Goal: Communication & Community: Answer question/provide support

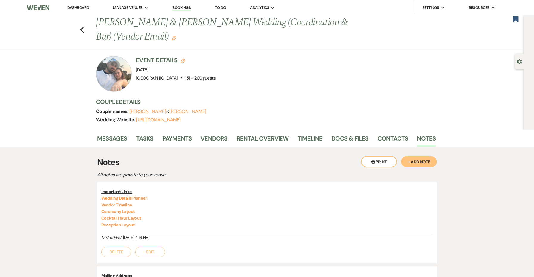
click at [83, 8] on link "Dashboard" at bounding box center [77, 7] width 21 height 5
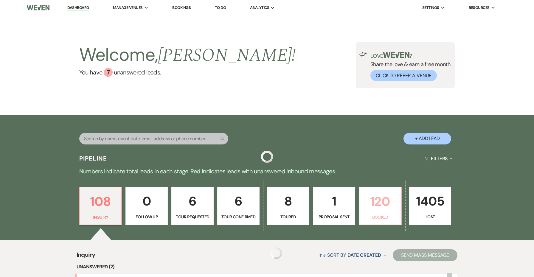
click at [370, 204] on p "120" at bounding box center [380, 202] width 35 height 20
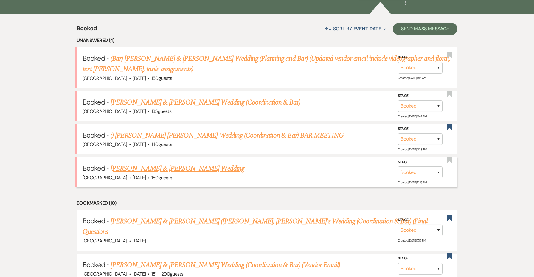
scroll to position [230, 0]
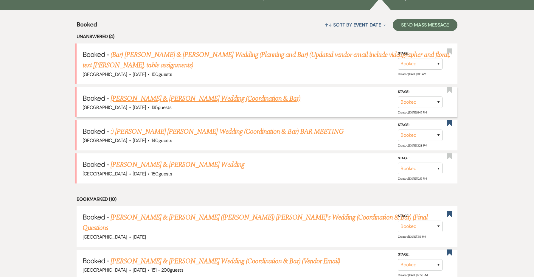
click at [166, 98] on link "[PERSON_NAME] & [PERSON_NAME] Wedding (Coordination & Bar)" at bounding box center [206, 98] width 190 height 11
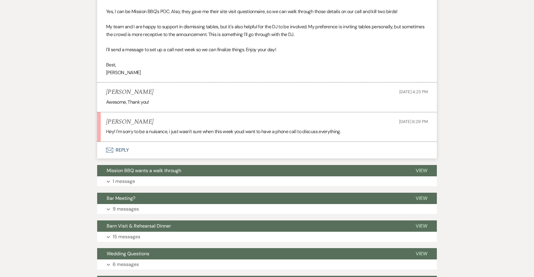
scroll to position [912, 0]
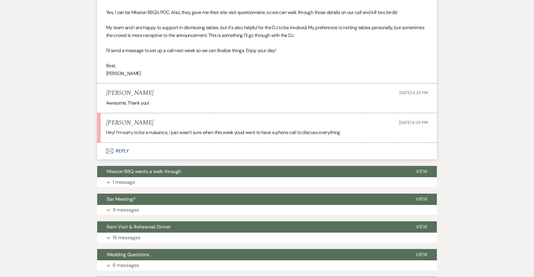
click at [124, 143] on button "Envelope Reply" at bounding box center [267, 151] width 340 height 17
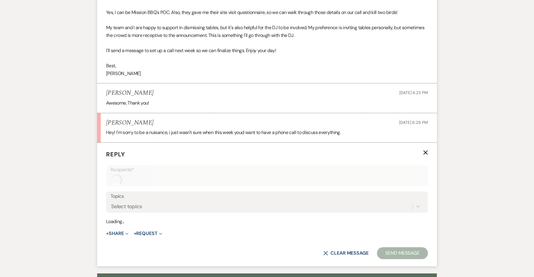
scroll to position [952, 0]
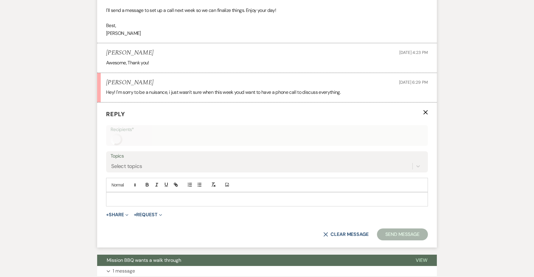
click at [127, 193] on div at bounding box center [266, 200] width 321 height 14
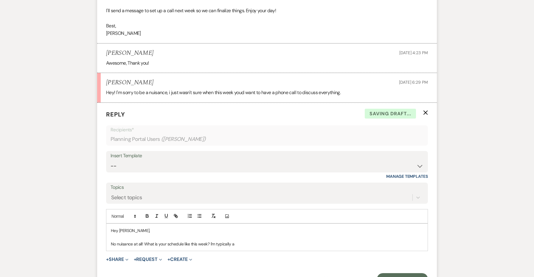
click at [144, 241] on p "No nuisance at all! What is your schedule like this week? I'm typically a" at bounding box center [267, 244] width 312 height 7
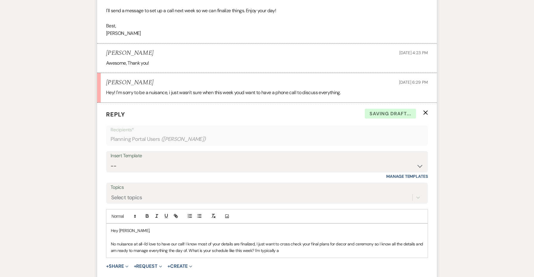
click at [144, 241] on p "No nuisance at all-I'd love to have our call! I know most of your details are f…" at bounding box center [267, 247] width 312 height 13
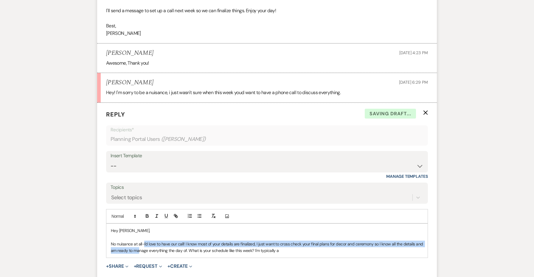
drag, startPoint x: 144, startPoint y: 215, endPoint x: 147, endPoint y: 222, distance: 7.5
click at [147, 241] on p "No nuisance at all-I'd love to have our call! I know most of your details are f…" at bounding box center [267, 247] width 312 height 13
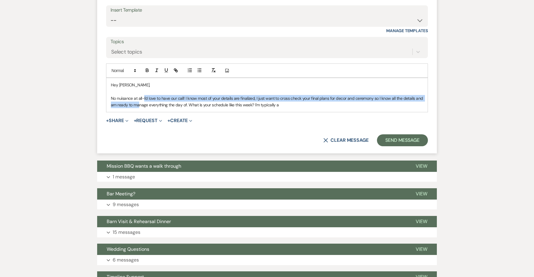
scroll to position [1076, 0]
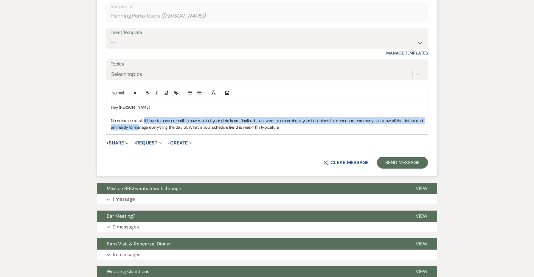
click at [165, 117] on p "No nuisance at all-I'd love to have our call! I know most of your details are f…" at bounding box center [267, 123] width 312 height 13
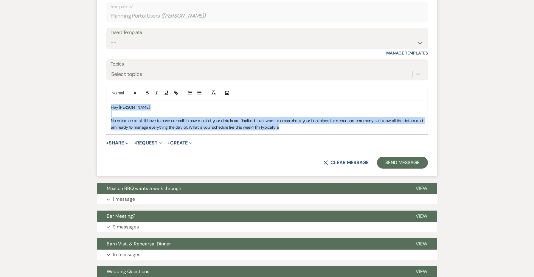
copy div "Hey [PERSON_NAME], No nuisance at all-I'd love to have our call! I know most of…"
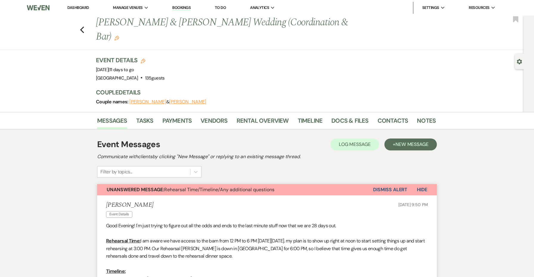
scroll to position [0, 0]
click at [425, 116] on link "Notes" at bounding box center [426, 122] width 19 height 13
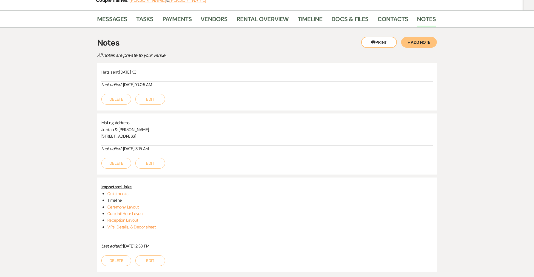
scroll to position [101, 0]
click at [135, 225] on link "VIPs, Details, & Decor sheet" at bounding box center [131, 227] width 48 height 5
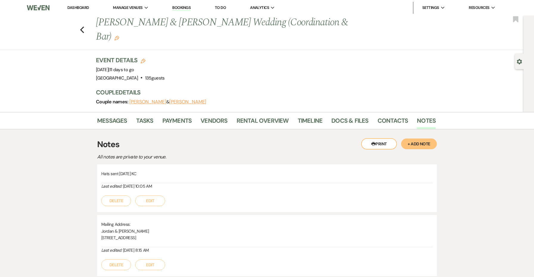
scroll to position [0, 0]
click at [111, 116] on link "Messages" at bounding box center [112, 122] width 30 height 13
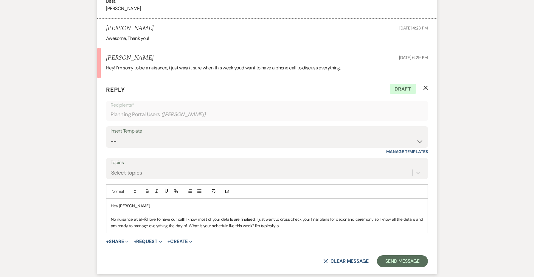
scroll to position [978, 0]
click at [306, 216] on p "No nuisance at all-I'd love to have our call! I know most of your details are f…" at bounding box center [267, 222] width 312 height 13
click at [187, 216] on p "No nuisance at all-I'd love to have our call! I know most of your details are f…" at bounding box center [267, 222] width 312 height 13
click at [261, 216] on p "No nuisance at all-I'd love to have our call! I know most of your details are f…" at bounding box center [267, 222] width 312 height 13
click at [281, 216] on p "No nuisance at all-I'd love to have our call! I know most of your details are f…" at bounding box center [267, 222] width 312 height 13
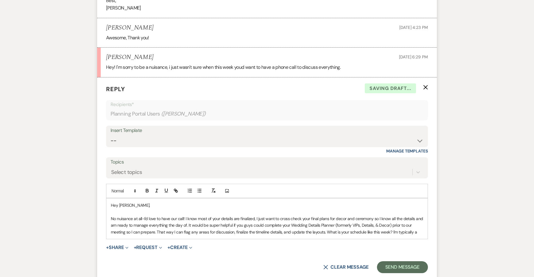
click at [331, 216] on p "No nuisance at all-I'd love to have our call! I know most of your details are f…" at bounding box center [267, 226] width 312 height 20
drag, startPoint x: 332, startPoint y: 198, endPoint x: 291, endPoint y: 198, distance: 41.7
click at [291, 216] on p "No nuisance at all-I'd love to have our call! I know most of your details are f…" at bounding box center [267, 226] width 312 height 20
paste input "[URL][DOMAIN_NAME]"
type input "[URL][DOMAIN_NAME]"
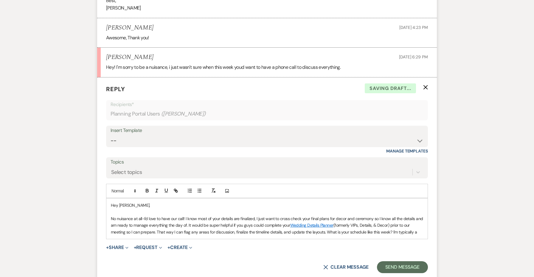
click at [368, 216] on p "No nuisance at all-I'd love to have our call! I know most of your details are f…" at bounding box center [267, 226] width 312 height 20
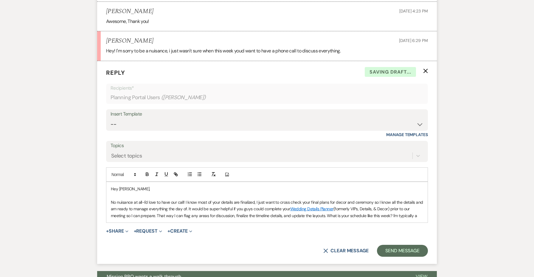
scroll to position [994, 0]
click at [422, 199] on p "No nuisance at all-I'd love to have our call! I know most of your details are f…" at bounding box center [267, 209] width 312 height 20
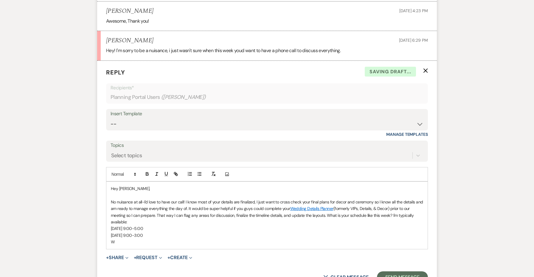
drag, startPoint x: 155, startPoint y: 207, endPoint x: 102, endPoint y: 207, distance: 52.8
click at [102, 207] on form "Reply X Saving draft... Recipients* Planning Portal Users ( [PERSON_NAME] ) Ins…" at bounding box center [267, 176] width 340 height 230
copy p "[DATE] 9:00-3:00"
drag, startPoint x: 121, startPoint y: 214, endPoint x: 107, endPoint y: 214, distance: 14.3
click at [107, 214] on div "Hey [PERSON_NAME], No nuisance at all-I'd love to have our call! I know most of…" at bounding box center [266, 215] width 321 height 67
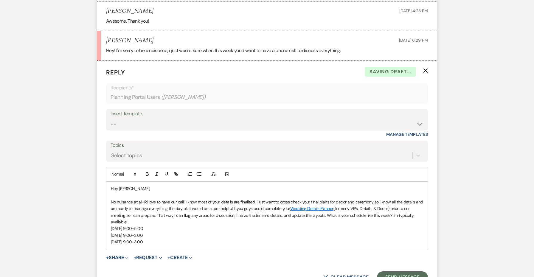
click at [120, 239] on p "[DATE] 9:00-3:00" at bounding box center [267, 242] width 312 height 7
click at [163, 218] on div "Hey [PERSON_NAME], No nuisance at all-I'd love to have our call! I know most of…" at bounding box center [266, 215] width 321 height 67
click at [334, 199] on p "No nuisance at all-I'd love to have our call! I know most of your details are f…" at bounding box center [267, 212] width 312 height 27
click at [240, 246] on p at bounding box center [267, 249] width 312 height 7
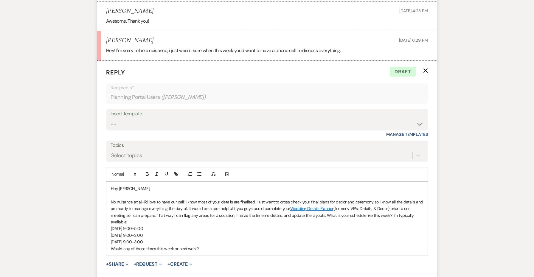
click at [119, 239] on p "[DATE] 9:00-3:00" at bounding box center [267, 242] width 312 height 7
click at [173, 199] on p "No nuisance at all-I'd love to have our call! I know most of your details are f…" at bounding box center [267, 212] width 312 height 27
click at [250, 199] on p "No nuisance at all-I'd love to have a call! I know most of your details are fin…" at bounding box center [267, 212] width 312 height 27
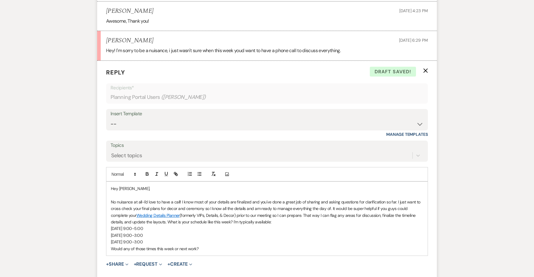
click at [162, 199] on p "No nuisance at all-I'd love to have a call! I know most of your details are fin…" at bounding box center [267, 212] width 312 height 27
click at [315, 199] on p "No nuisance at all-I'd love to have a call! I know most of your details are fin…" at bounding box center [267, 212] width 312 height 27
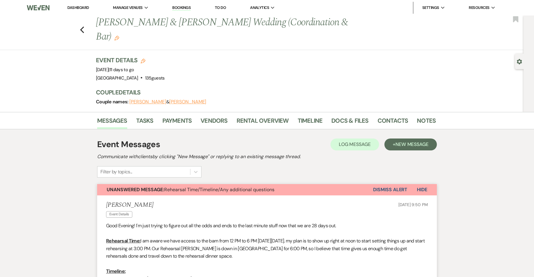
scroll to position [0, 0]
click at [82, 26] on icon "Previous" at bounding box center [82, 29] width 4 height 7
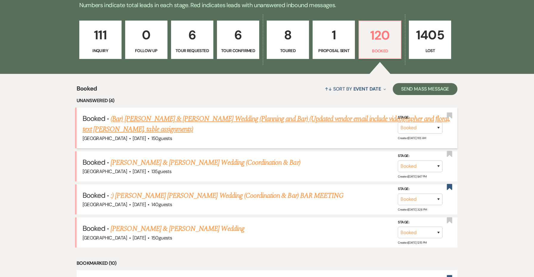
scroll to position [46, 0]
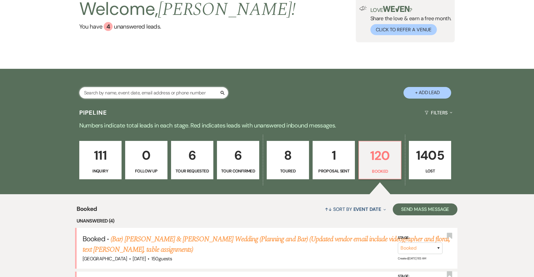
click at [135, 92] on input "text" at bounding box center [153, 93] width 149 height 12
type input "[PERSON_NAME]"
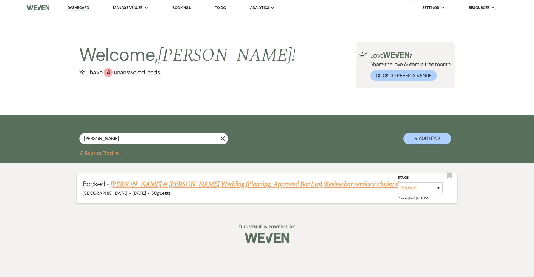
click at [162, 181] on link "[PERSON_NAME] & [PERSON_NAME] Wedding (Planning, Approved Bar List) (Review bar…" at bounding box center [255, 184] width 289 height 11
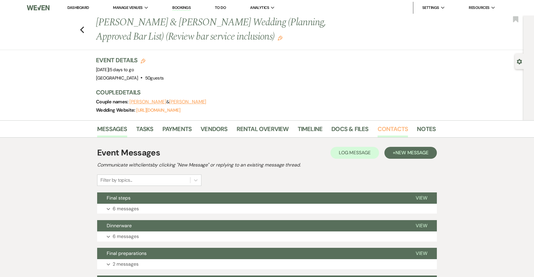
click at [387, 125] on link "Contacts" at bounding box center [393, 130] width 31 height 13
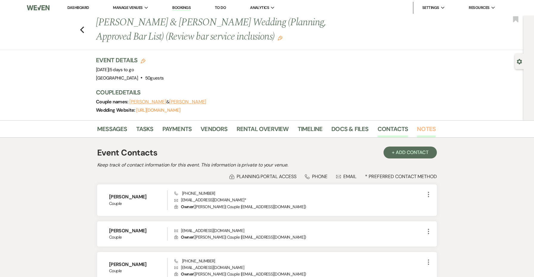
click at [431, 131] on link "Notes" at bounding box center [426, 130] width 19 height 13
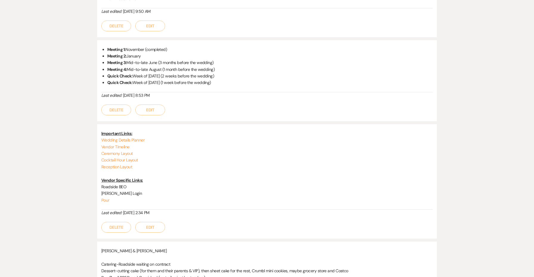
scroll to position [606, 0]
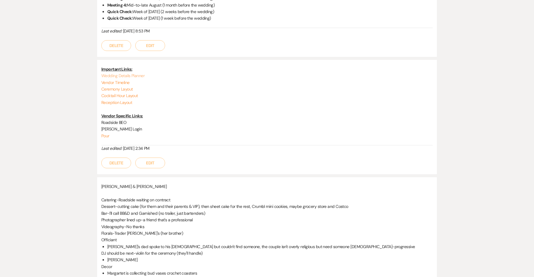
click at [140, 73] on link "Wedding Details Planner" at bounding box center [122, 75] width 43 height 5
click at [126, 80] on link "Vendor Timeline" at bounding box center [115, 82] width 28 height 5
click at [117, 80] on link "Vendor Timeline" at bounding box center [115, 82] width 28 height 5
click at [125, 86] on link "Ceremony Layout" at bounding box center [117, 88] width 32 height 5
click at [130, 93] on link "Cocktail Hour Layout" at bounding box center [119, 95] width 37 height 5
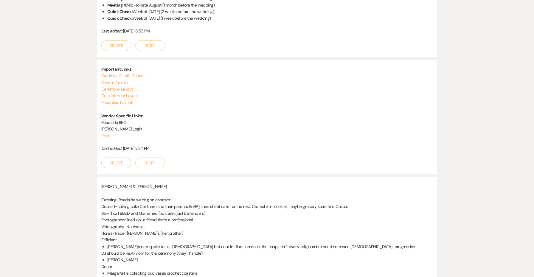
click at [122, 99] on p "Reception Layout" at bounding box center [266, 102] width 331 height 7
click at [122, 100] on link "Reception Layout" at bounding box center [116, 102] width 31 height 5
click at [135, 72] on p "Wedding Details Planner" at bounding box center [266, 75] width 331 height 7
click at [135, 73] on link "Wedding Details Planner" at bounding box center [122, 75] width 43 height 5
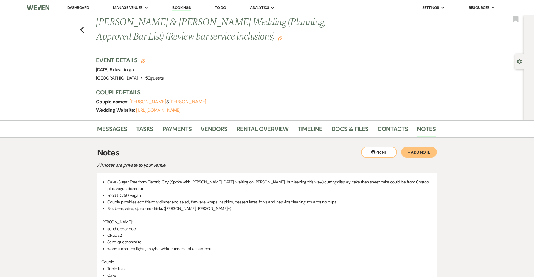
scroll to position [0, 0]
click at [278, 36] on use "button" at bounding box center [280, 38] width 5 height 5
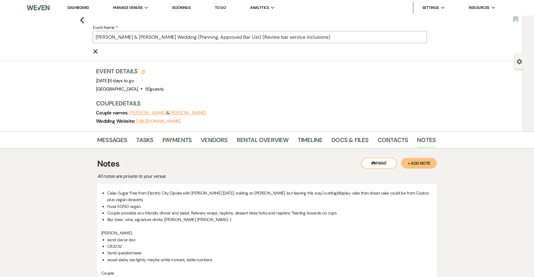
drag, startPoint x: 332, startPoint y: 37, endPoint x: 262, endPoint y: 37, distance: 69.8
click at [262, 37] on input "[PERSON_NAME] & [PERSON_NAME] Wedding (Planning, Approved Bar List) (Review bar…" at bounding box center [260, 37] width 334 height 12
click at [210, 173] on p "All notes are private to your venue." at bounding box center [201, 177] width 209 height 8
click at [265, 93] on div "Event Details Edit Event Date: [DATE] | 5 days to go Venue: [GEOGRAPHIC_DATA] .…" at bounding box center [263, 80] width 334 height 26
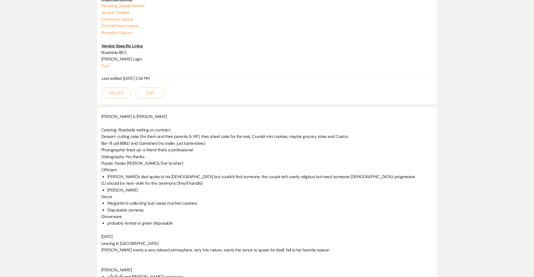
scroll to position [567, 0]
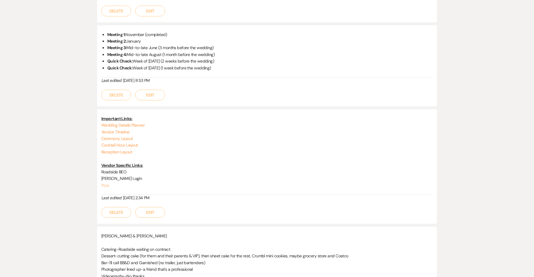
click at [104, 183] on link "Pour" at bounding box center [105, 185] width 8 height 5
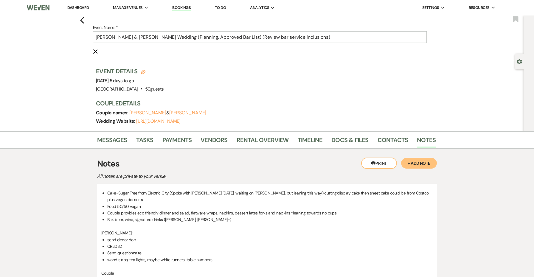
scroll to position [0, 0]
click at [80, 21] on icon "Previous" at bounding box center [82, 20] width 4 height 7
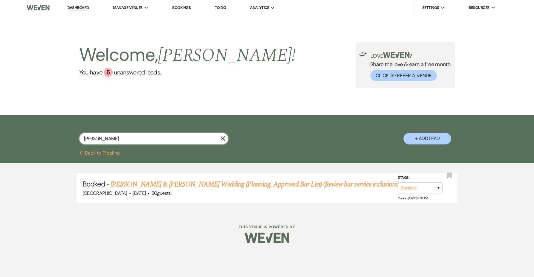
click at [217, 138] on input "[PERSON_NAME]" at bounding box center [153, 139] width 149 height 12
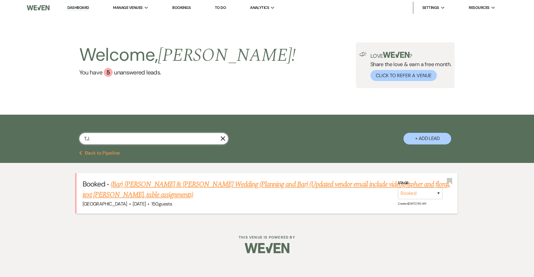
type input "T.J."
click at [188, 185] on link "(Bar) [PERSON_NAME] & [PERSON_NAME] Wedding (Planning and Bar) (Updated vendor …" at bounding box center [267, 189] width 368 height 21
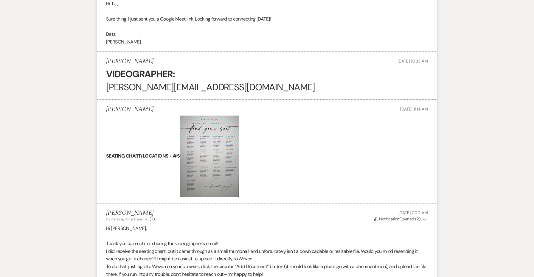
scroll to position [916, 0]
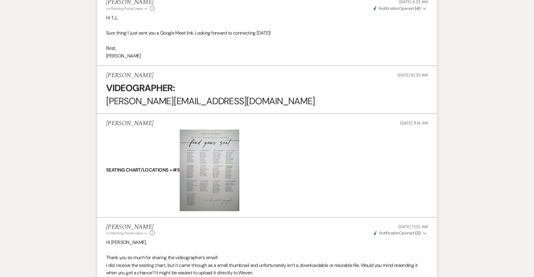
click at [194, 157] on img at bounding box center [210, 171] width 60 height 82
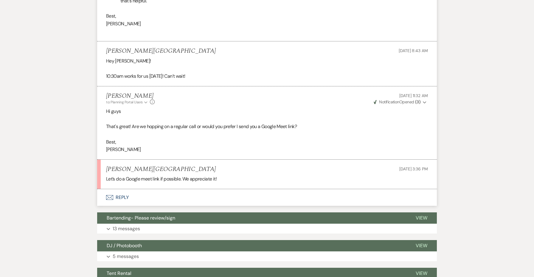
scroll to position [1453, 0]
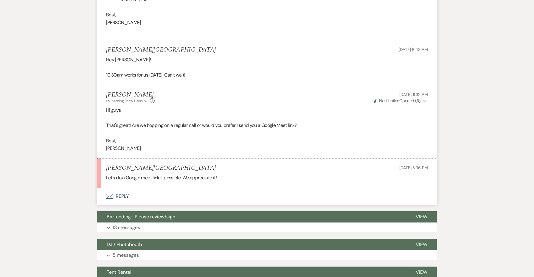
click at [123, 188] on button "Envelope Reply" at bounding box center [267, 196] width 340 height 17
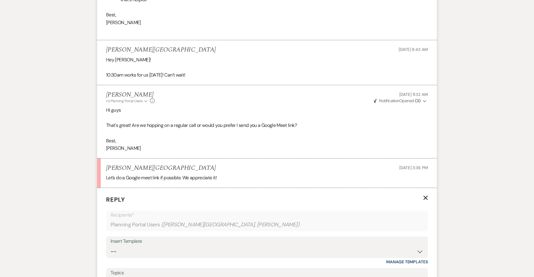
scroll to position [1565, 0]
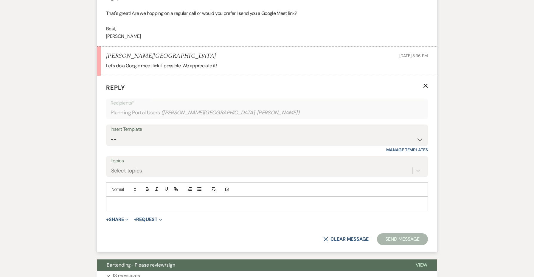
click at [425, 84] on use "button" at bounding box center [426, 86] width 4 height 4
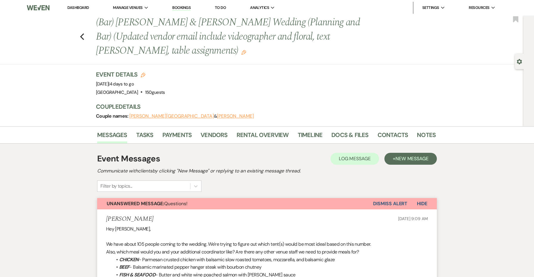
scroll to position [0, 0]
click at [379, 207] on button "Dismiss Alert" at bounding box center [390, 203] width 34 height 11
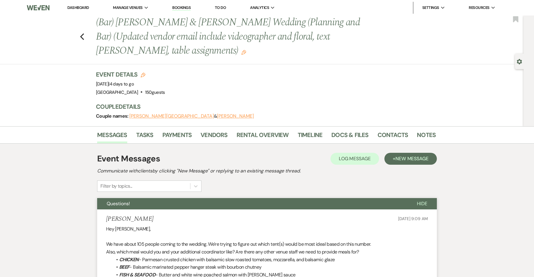
click at [375, 207] on button "Questions!" at bounding box center [252, 203] width 310 height 11
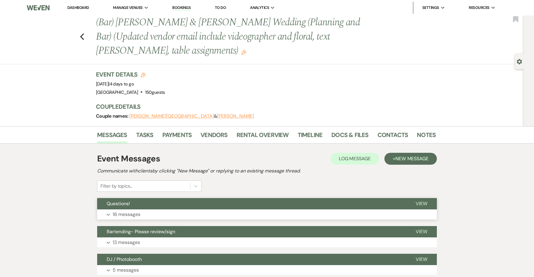
click at [185, 210] on button "Expand 16 messages" at bounding box center [267, 215] width 340 height 10
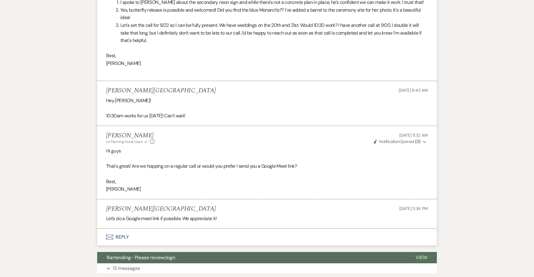
scroll to position [1395, 0]
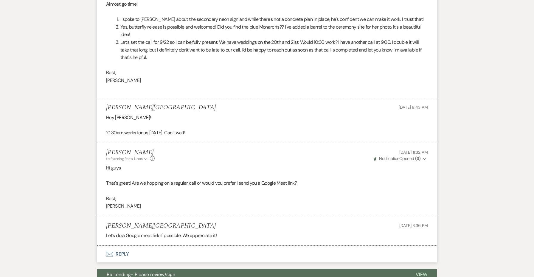
click at [126, 246] on button "Envelope Reply" at bounding box center [267, 254] width 340 height 17
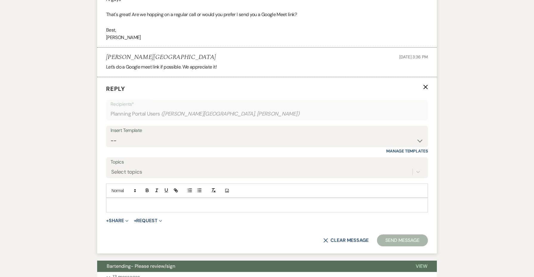
scroll to position [1565, 0]
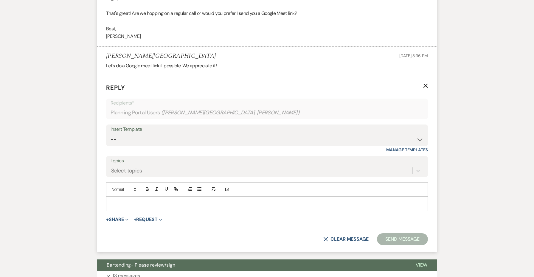
click at [139, 197] on div at bounding box center [266, 204] width 321 height 14
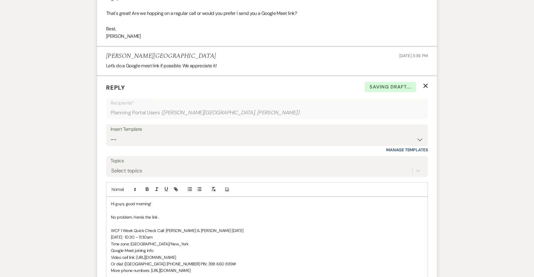
click at [168, 214] on p "No problem. Here's the link ." at bounding box center [267, 217] width 312 height 7
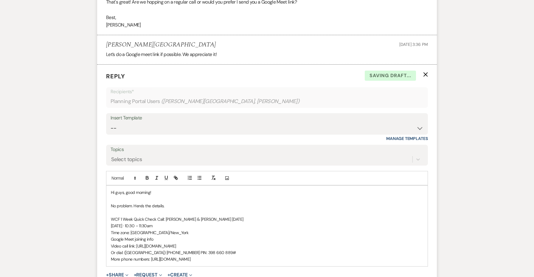
scroll to position [1576, 0]
click at [202, 229] on p "Time zone: [GEOGRAPHIC_DATA]/New_York" at bounding box center [267, 232] width 312 height 7
click at [192, 189] on p "Hi guys, good morning!" at bounding box center [267, 192] width 312 height 7
click at [189, 202] on p "No problem. Here's the details." at bounding box center [267, 205] width 312 height 7
click at [144, 202] on p "No problem. Here's the details." at bounding box center [267, 205] width 312 height 7
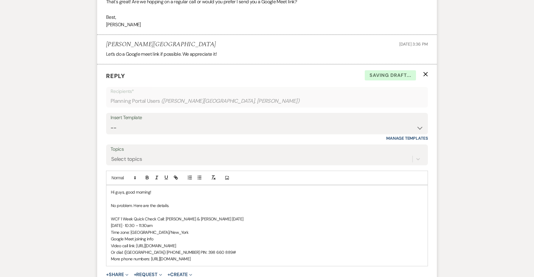
click at [262, 256] on p "More phone numbers: [URL][DOMAIN_NAME]" at bounding box center [267, 259] width 312 height 7
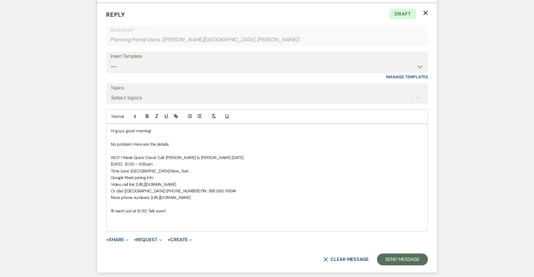
scroll to position [1651, 0]
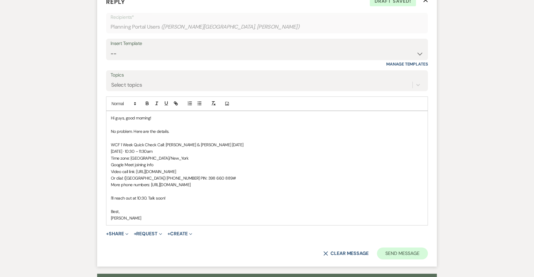
click at [398, 248] on button "Send Message" at bounding box center [402, 254] width 51 height 12
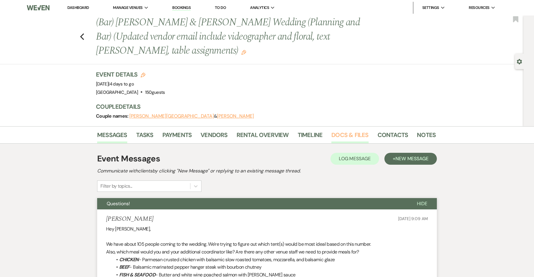
scroll to position [0, 0]
click at [424, 133] on link "Notes" at bounding box center [426, 136] width 19 height 13
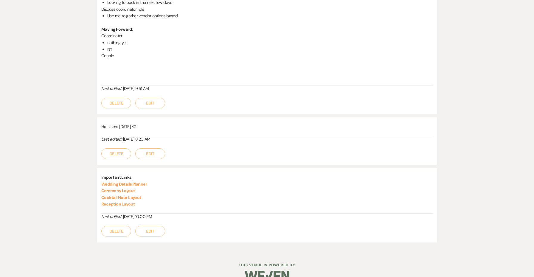
scroll to position [942, 0]
click at [138, 182] on link "Wedding Details Planner" at bounding box center [124, 184] width 46 height 5
click at [131, 188] on link "Ceremony Layout" at bounding box center [118, 190] width 34 height 5
click at [127, 195] on link "Cocktail Hour Layout" at bounding box center [121, 197] width 40 height 5
click at [115, 202] on link "Reception Layout" at bounding box center [117, 204] width 33 height 5
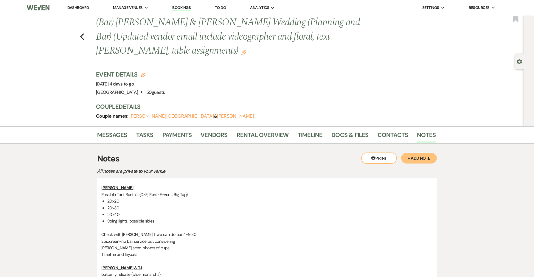
scroll to position [0, 0]
click at [121, 132] on link "Messages" at bounding box center [112, 136] width 30 height 13
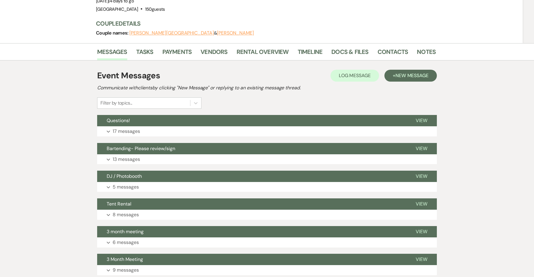
scroll to position [45, 0]
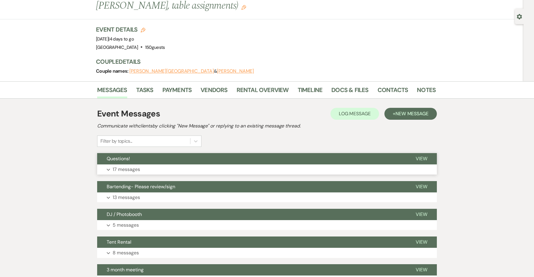
click at [162, 160] on button "Questions!" at bounding box center [251, 158] width 309 height 11
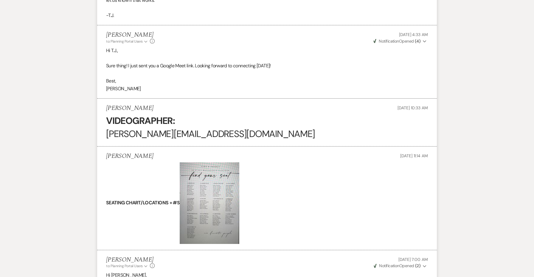
scroll to position [927, 0]
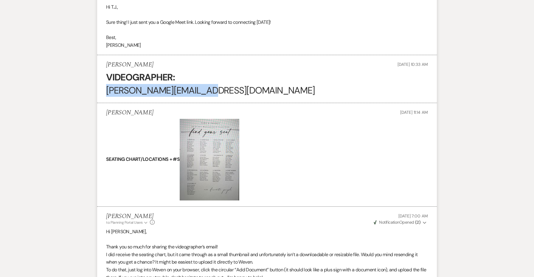
drag, startPoint x: 230, startPoint y: 77, endPoint x: 96, endPoint y: 79, distance: 134.2
copy span "[PERSON_NAME][EMAIL_ADDRESS][DOMAIN_NAME]"
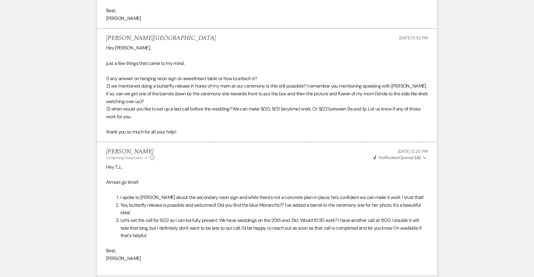
scroll to position [1192, 0]
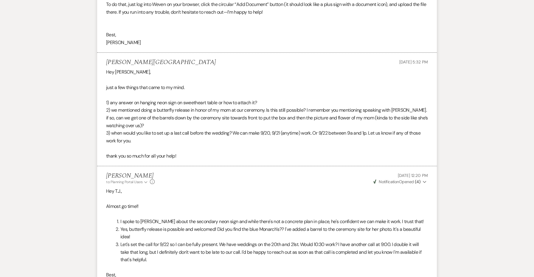
click at [230, 16] on p at bounding box center [267, 20] width 322 height 8
click at [219, 16] on p at bounding box center [267, 20] width 322 height 8
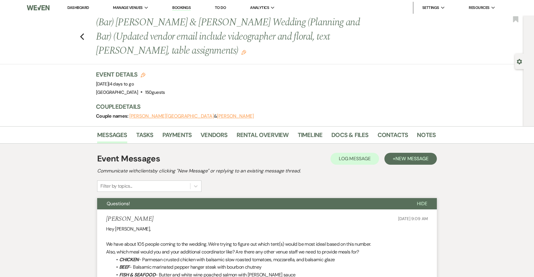
scroll to position [0, 0]
click at [342, 137] on link "Docs & Files" at bounding box center [349, 136] width 37 height 13
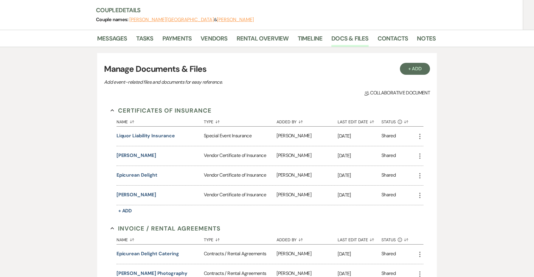
scroll to position [94, 0]
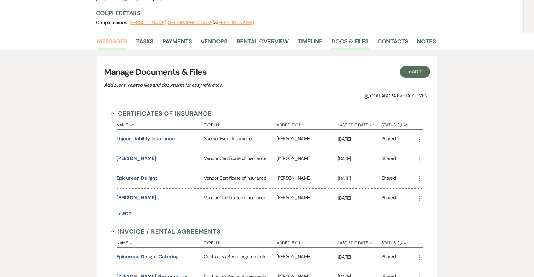
click at [120, 39] on link "Messages" at bounding box center [112, 43] width 30 height 13
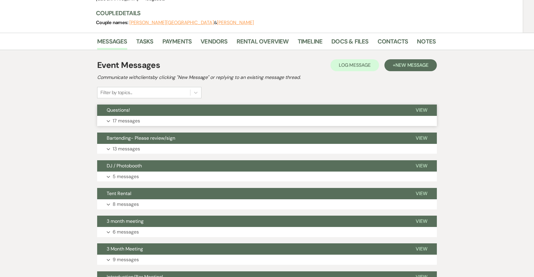
click at [193, 116] on button "Expand 17 messages" at bounding box center [267, 121] width 340 height 10
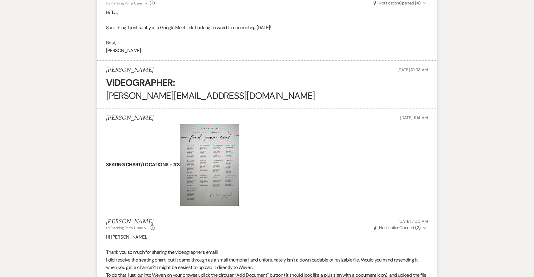
scroll to position [922, 0]
click at [222, 143] on img at bounding box center [210, 165] width 60 height 82
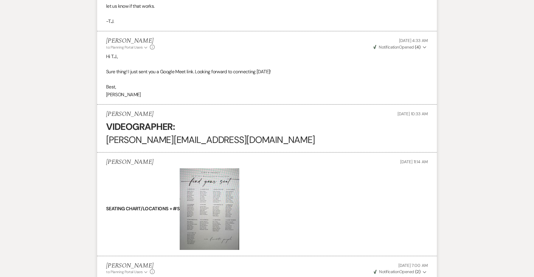
scroll to position [961, 0]
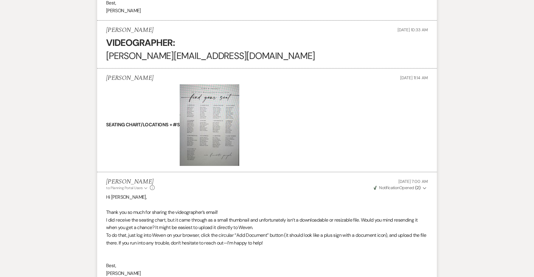
click at [213, 115] on img at bounding box center [210, 125] width 60 height 82
